Goal: Information Seeking & Learning: Learn about a topic

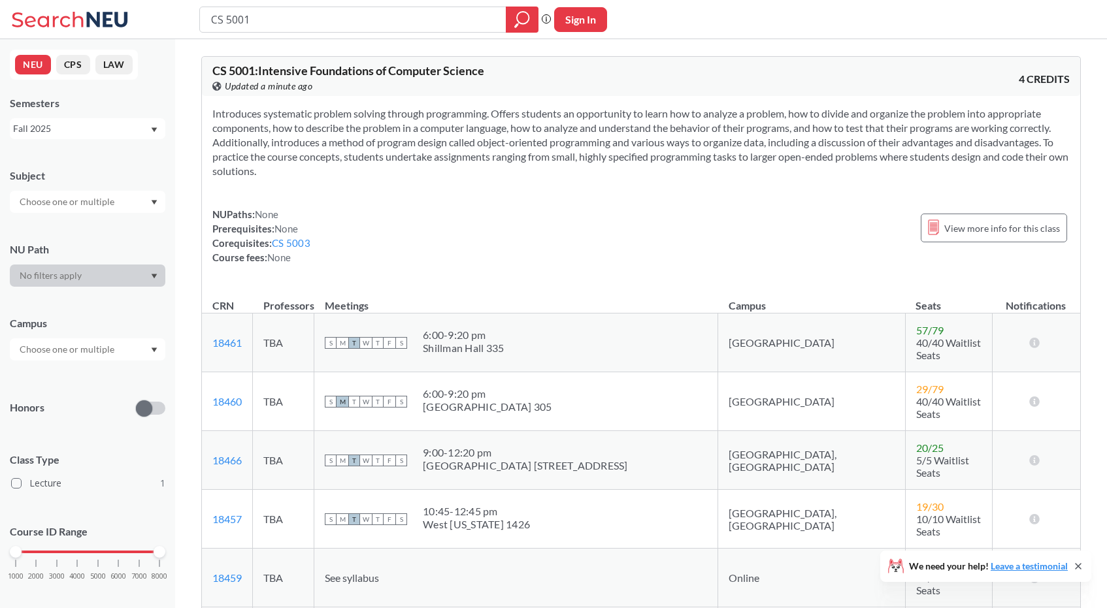
scroll to position [376, 0]
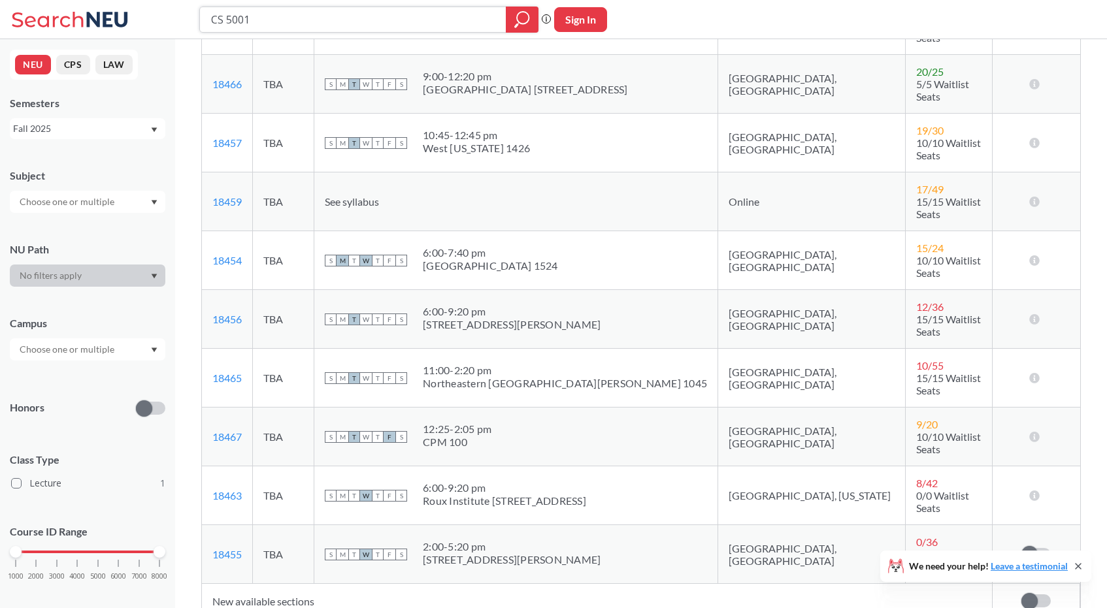
click at [446, 12] on input "CS 5001" at bounding box center [353, 19] width 287 height 22
type input "cs 5100"
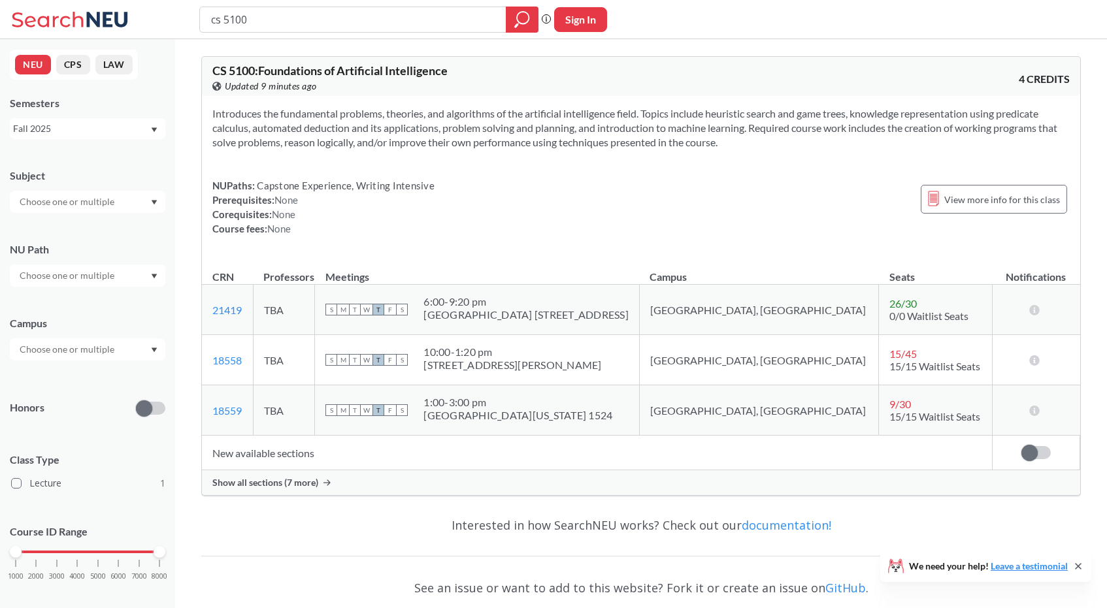
click at [295, 486] on span "Show all sections (7 more)" at bounding box center [265, 483] width 106 height 12
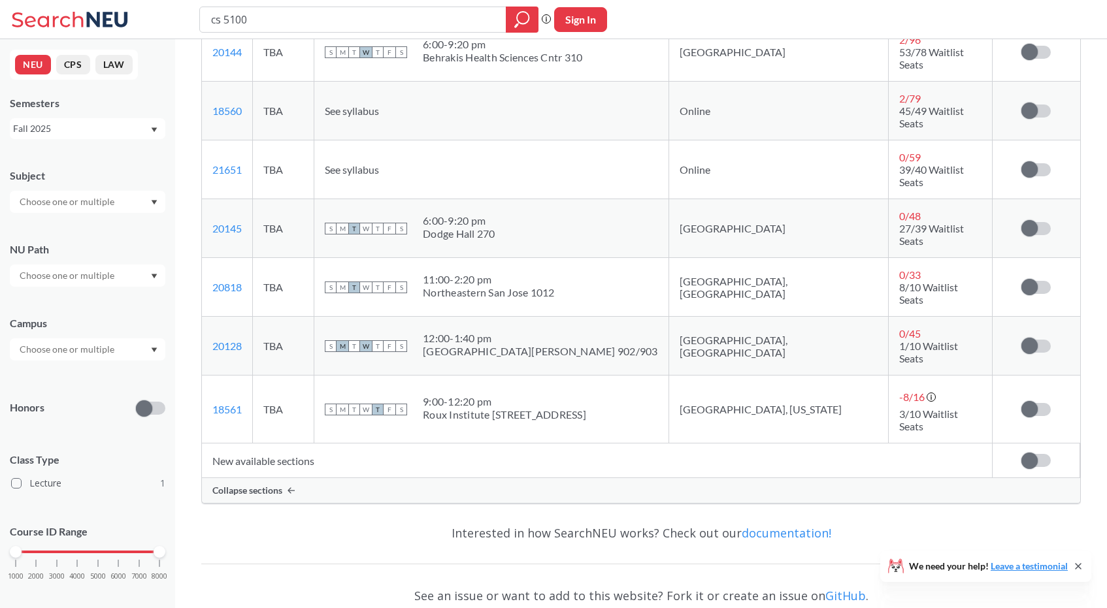
scroll to position [432, 0]
click at [303, 18] on input "cs 5100" at bounding box center [353, 19] width 287 height 22
type input "cs 5800"
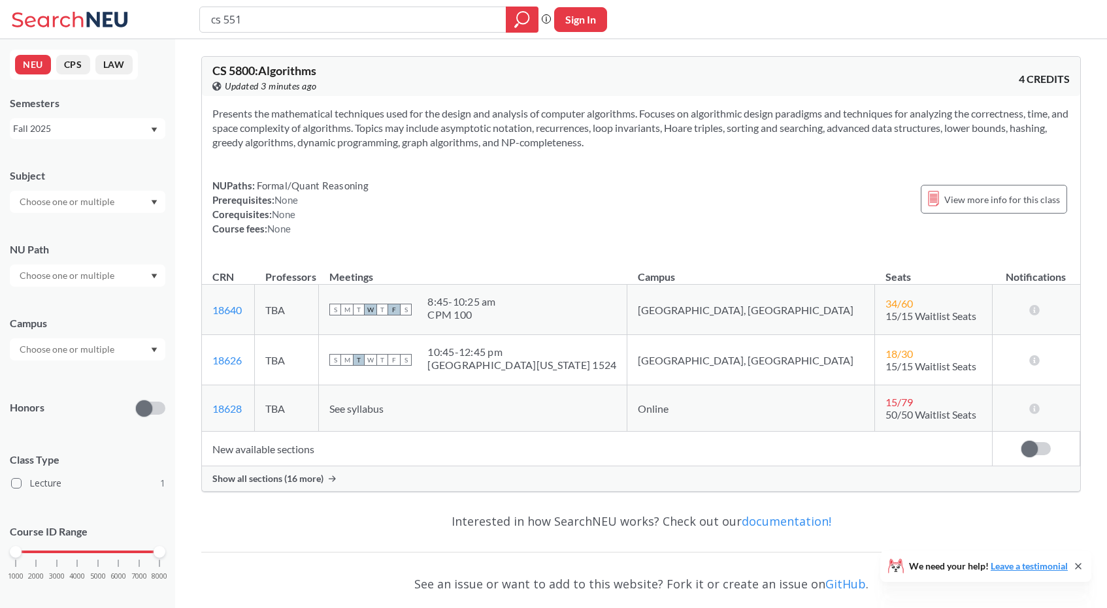
type input "cs 5510"
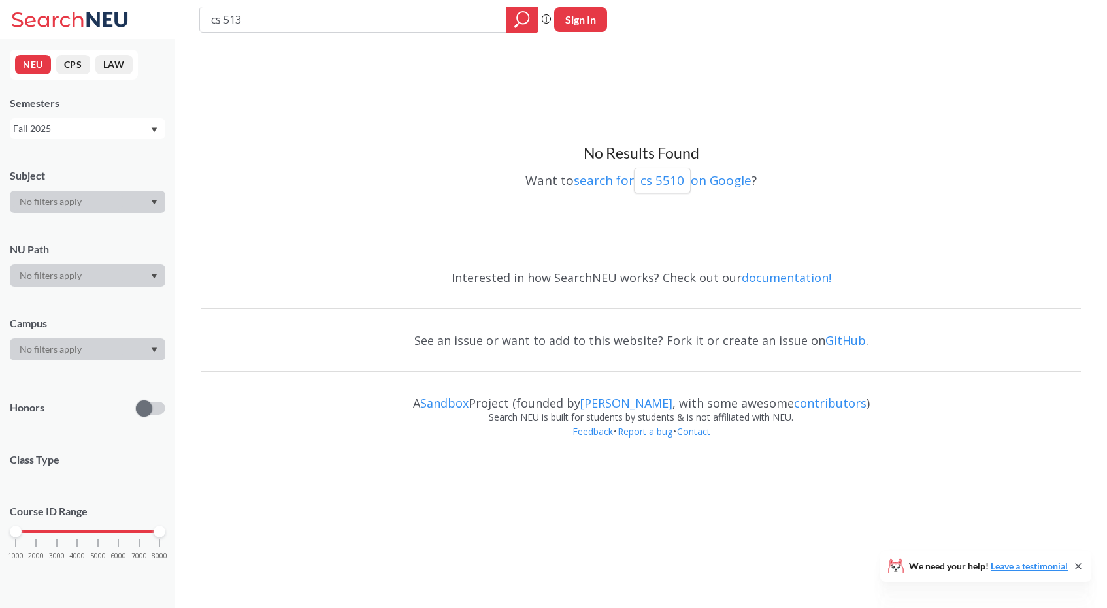
type input "cs 5130"
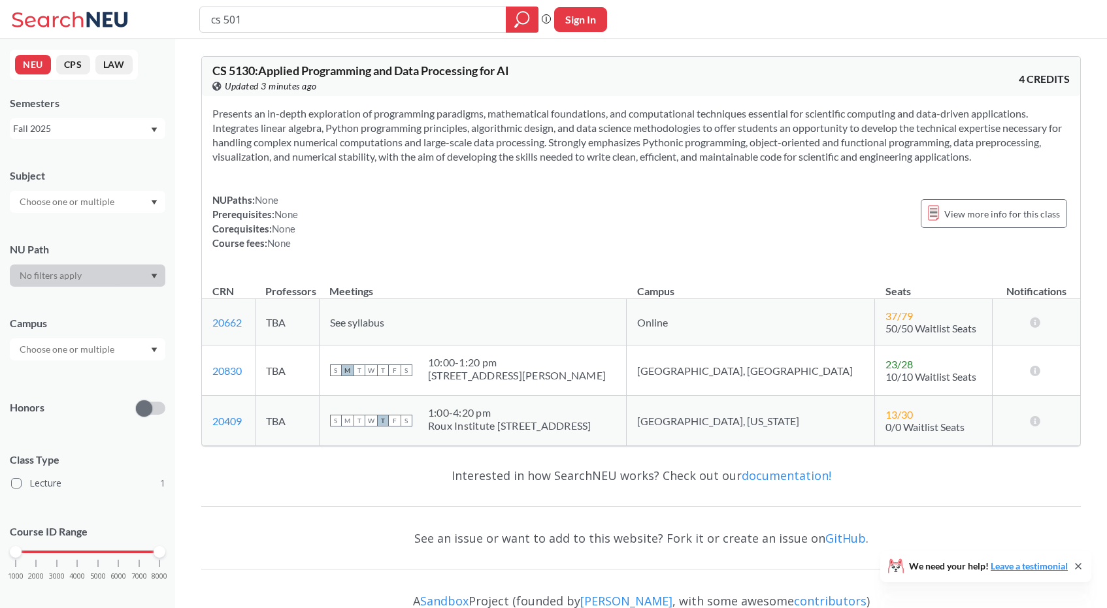
type input "cs 5010"
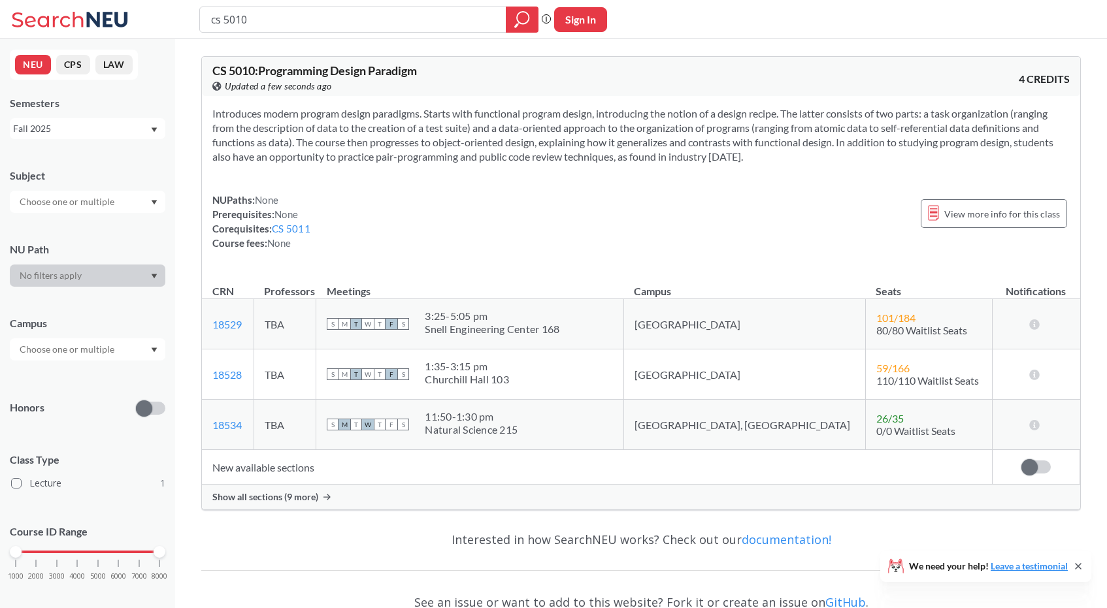
click at [318, 495] on div "Show all sections (9 more)" at bounding box center [641, 497] width 878 height 25
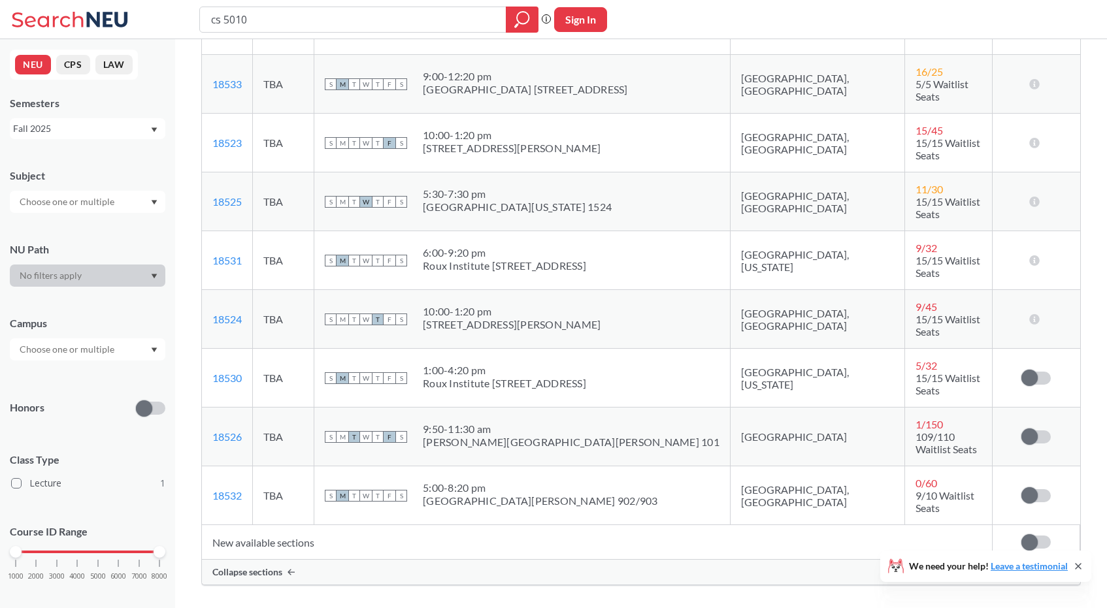
scroll to position [502, 0]
click at [395, 316] on span "F" at bounding box center [390, 322] width 12 height 12
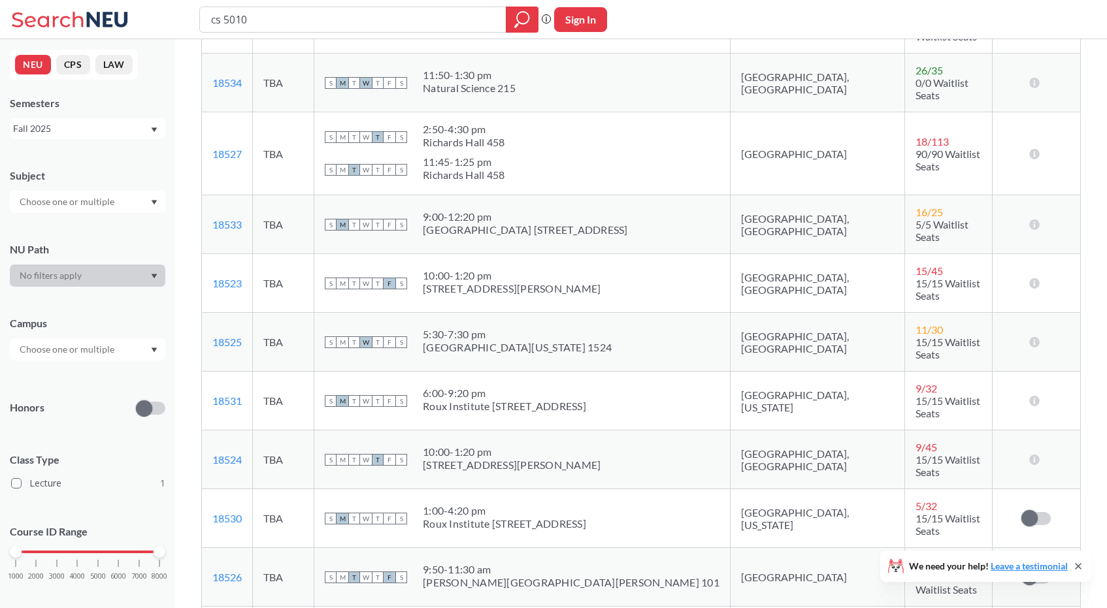
scroll to position [370, 0]
